Goal: Navigation & Orientation: Find specific page/section

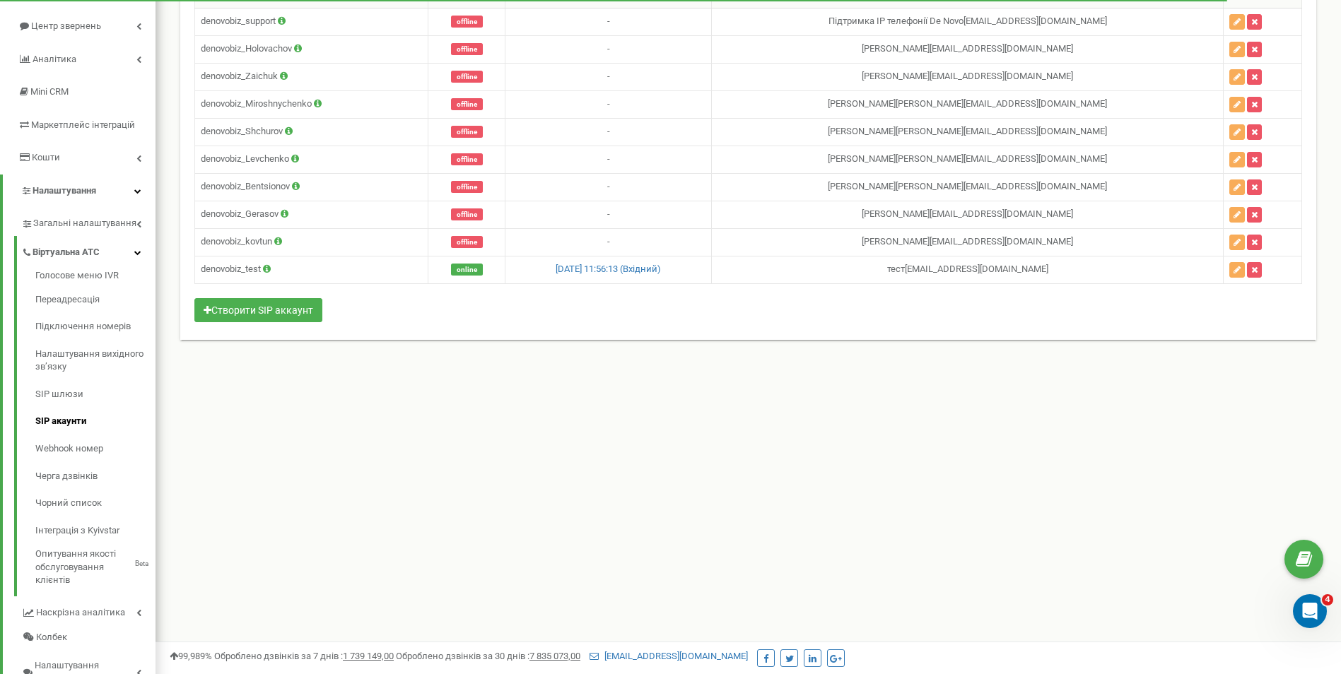
click at [456, 440] on div "Реферальна програма Налаштування профілю Вихід [DOMAIN_NAME] використовує Ringo…" at bounding box center [748, 283] width 1185 height 848
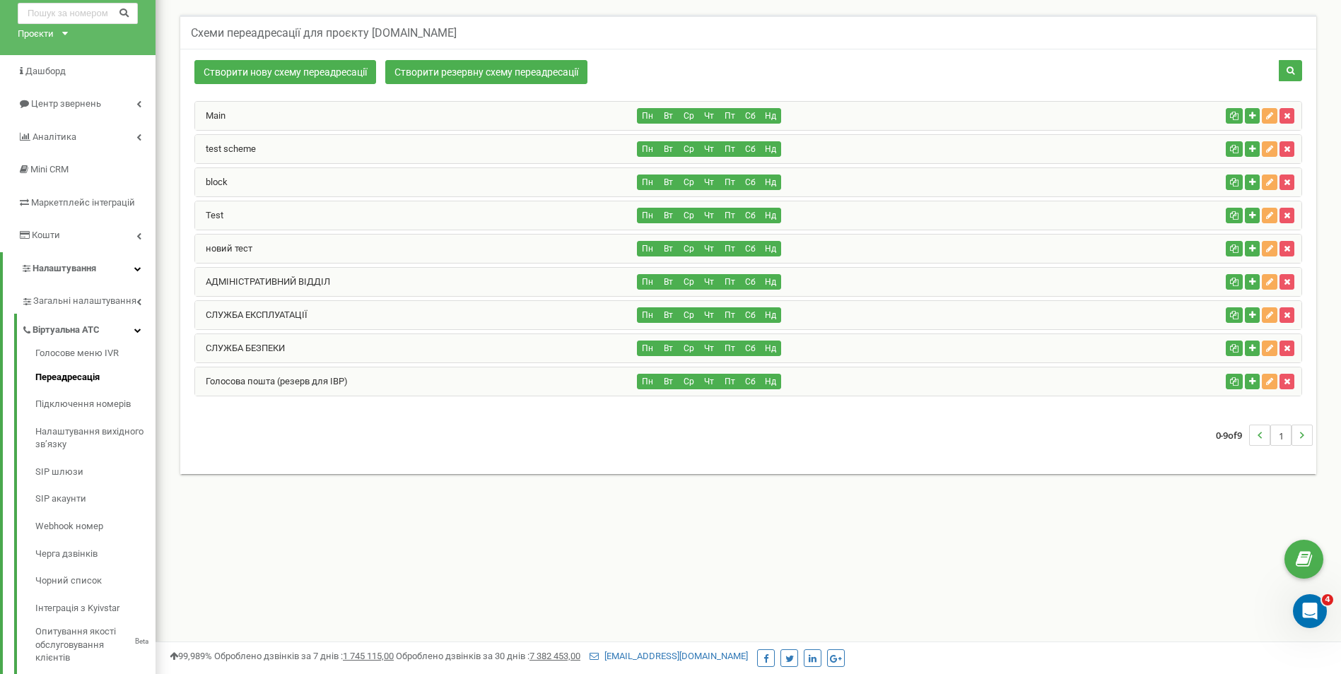
scroll to position [141, 0]
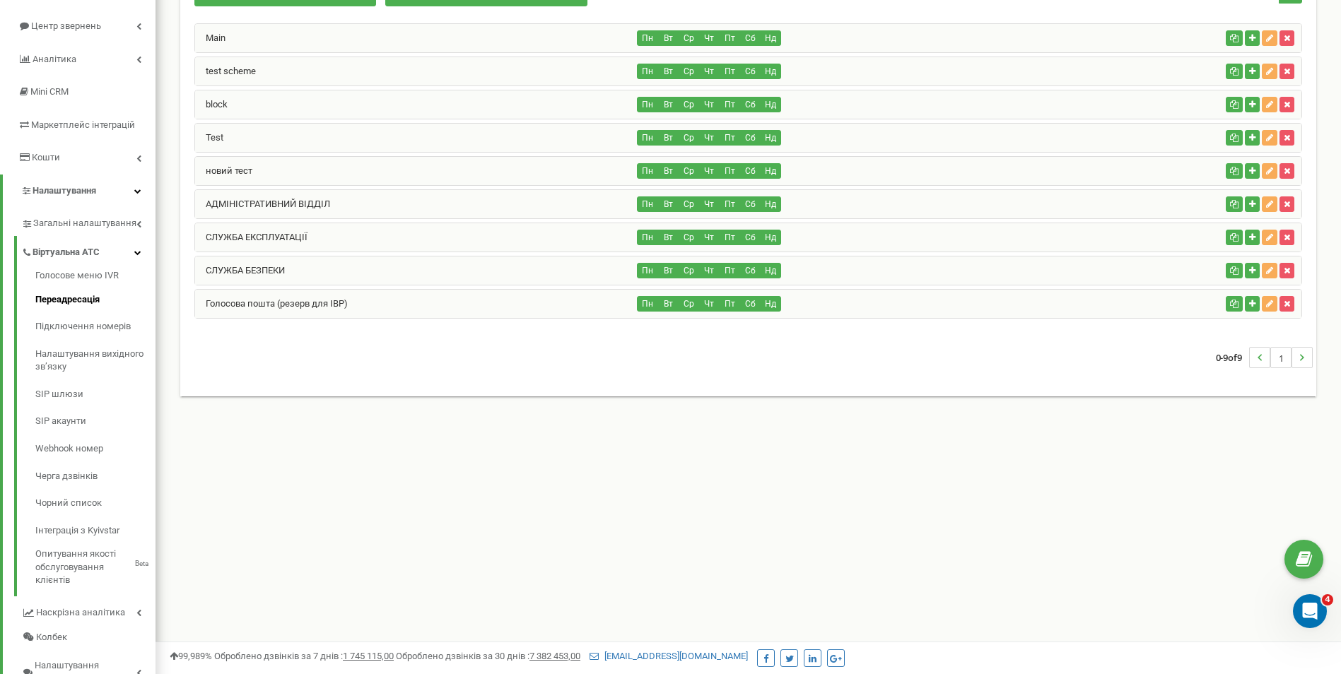
click at [401, 524] on div "Реферальна програма Налаштування профілю Вихід [DOMAIN_NAME] використовує Ringo…" at bounding box center [748, 283] width 1185 height 848
click at [442, 539] on div "Реферальна програма Налаштування профілю Вихід de-novo.biz використовує Ringost…" at bounding box center [748, 283] width 1185 height 848
click at [119, 226] on span "Загальні налаштування" at bounding box center [83, 223] width 100 height 13
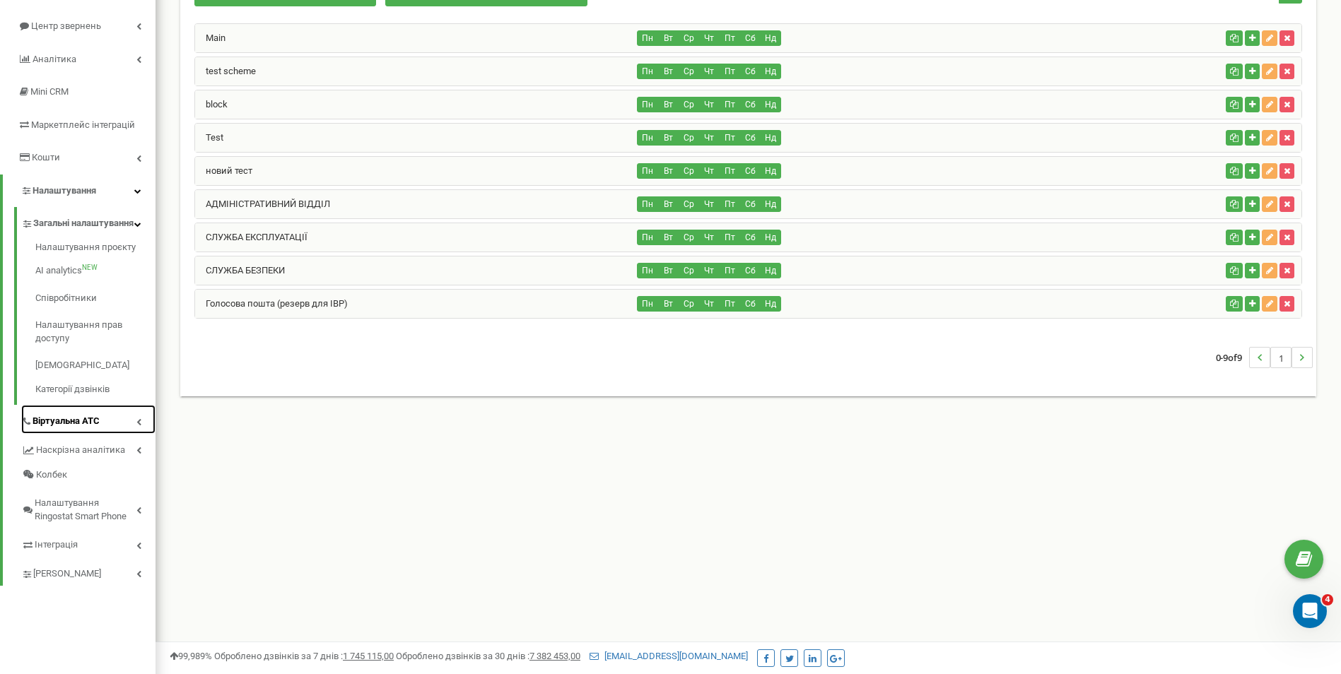
click at [106, 434] on link "Віртуальна АТС" at bounding box center [88, 419] width 134 height 29
